Goal: Find specific page/section: Find specific page/section

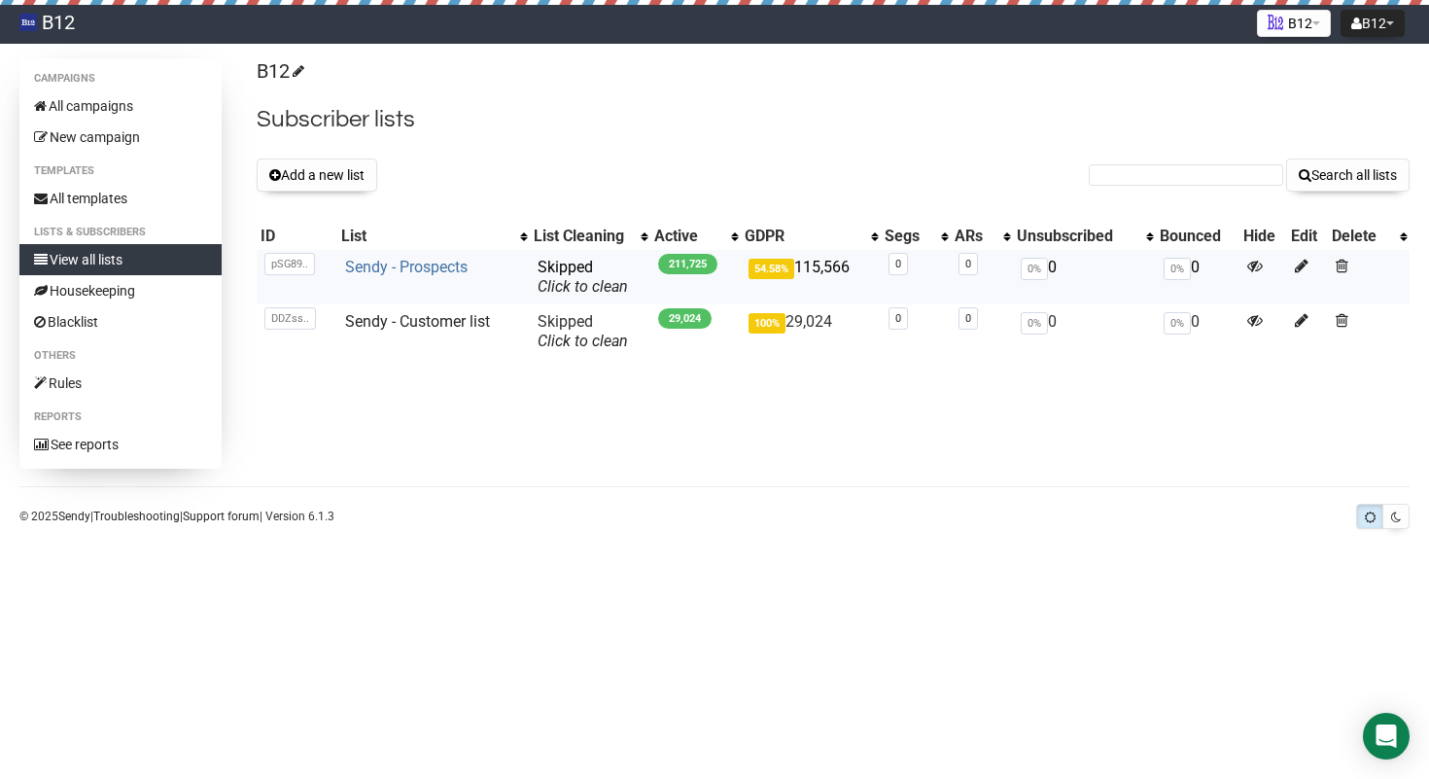
click at [439, 268] on link "Sendy - Prospects" at bounding box center [406, 267] width 122 height 18
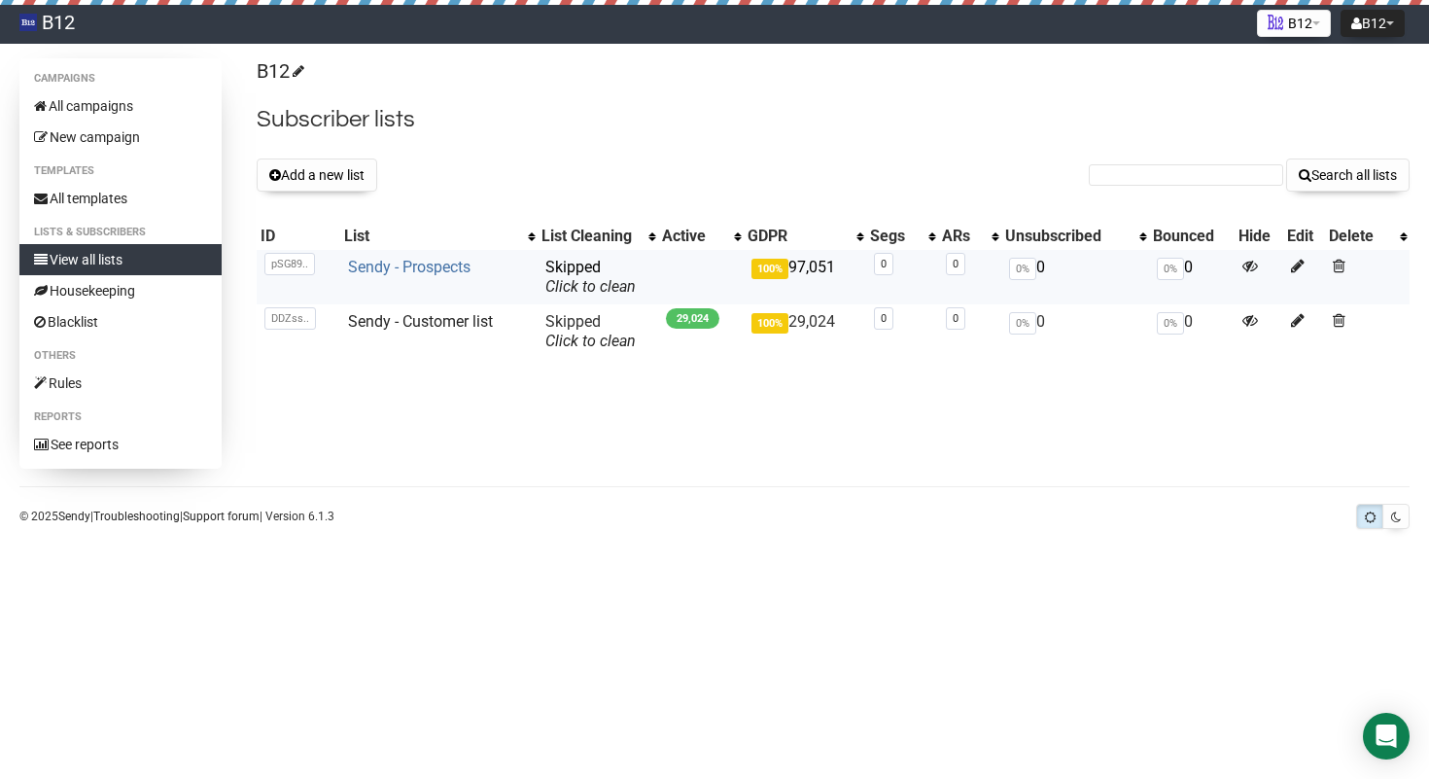
click at [398, 271] on link "Sendy - Prospects" at bounding box center [409, 267] width 122 height 18
click at [395, 271] on link "Sendy - Prospects" at bounding box center [408, 267] width 122 height 18
click at [399, 254] on td "Sendy - Prospects" at bounding box center [435, 277] width 194 height 54
click at [394, 263] on link "Sendy - Prospects" at bounding box center [407, 267] width 122 height 18
